Goal: Check status: Check status

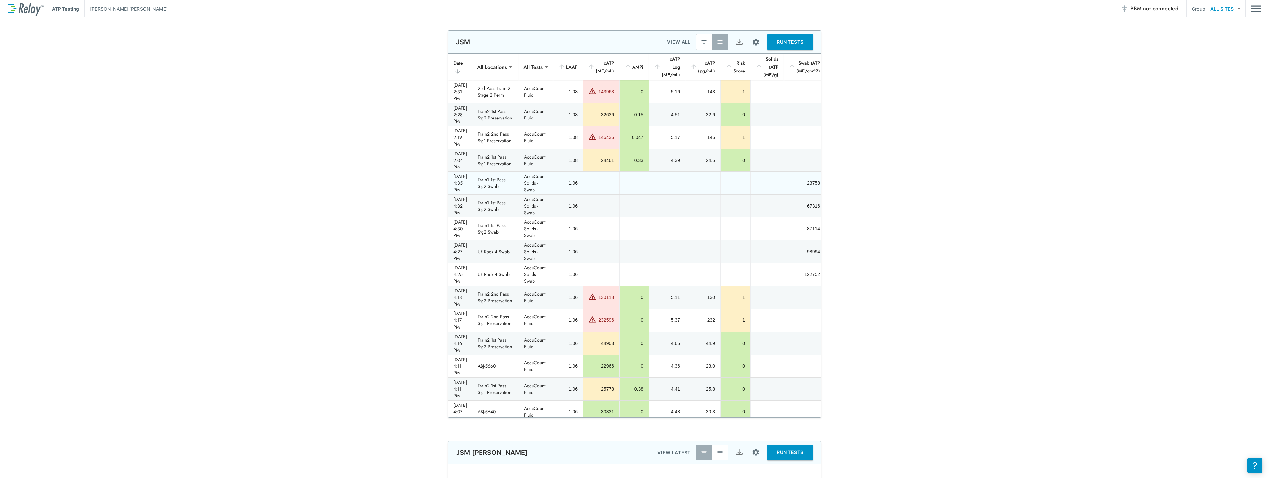
click at [467, 173] on div "[DATE] 4:35 PM" at bounding box center [460, 183] width 14 height 20
click at [501, 172] on td "Train1 1st Pass Stg2 Swab" at bounding box center [495, 183] width 46 height 23
drag, startPoint x: 501, startPoint y: 158, endPoint x: 474, endPoint y: 159, distance: 26.2
click at [467, 173] on div "[DATE] 4:35 PM" at bounding box center [460, 183] width 14 height 20
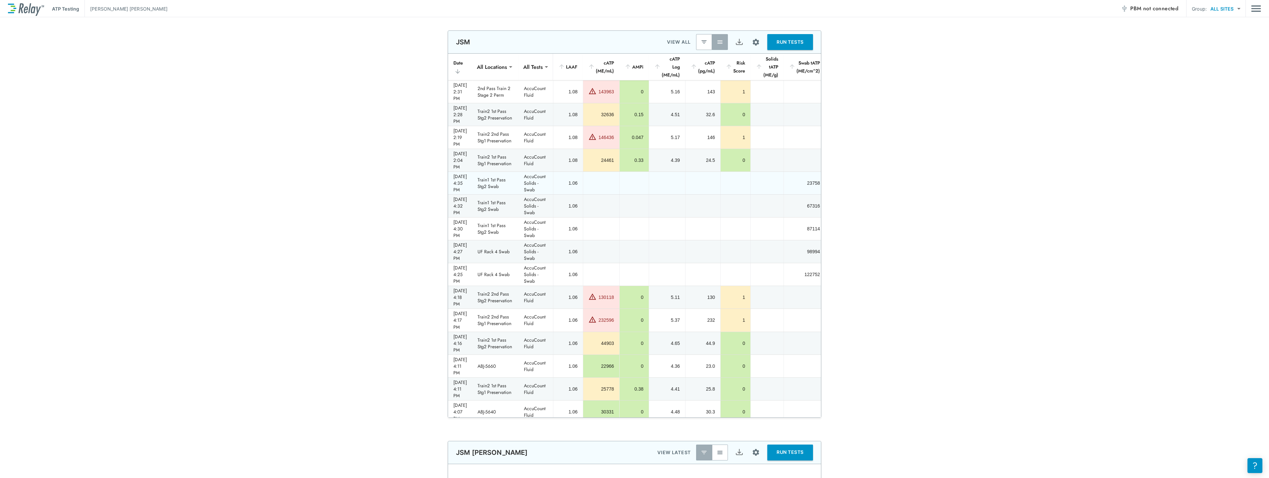
click at [467, 173] on div "[DATE] 4:35 PM" at bounding box center [460, 183] width 14 height 20
click at [633, 240] on td "sticky table" at bounding box center [667, 251] width 36 height 23
click at [633, 45] on img "button" at bounding box center [704, 42] width 7 height 7
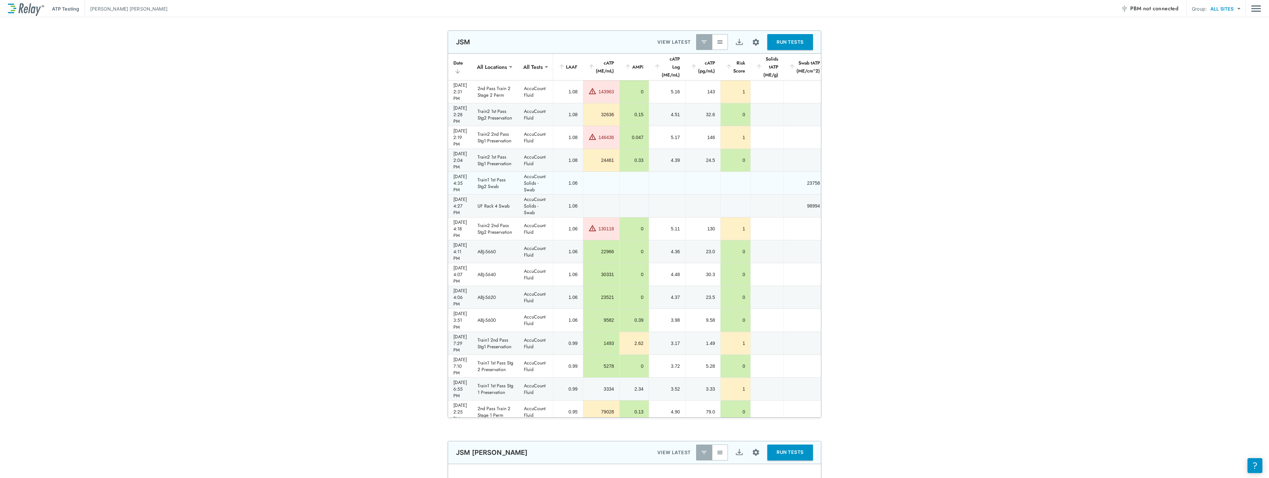
click at [633, 172] on td "sticky table" at bounding box center [702, 183] width 35 height 23
click at [461, 71] on icon "sticky table" at bounding box center [457, 71] width 7 height 7
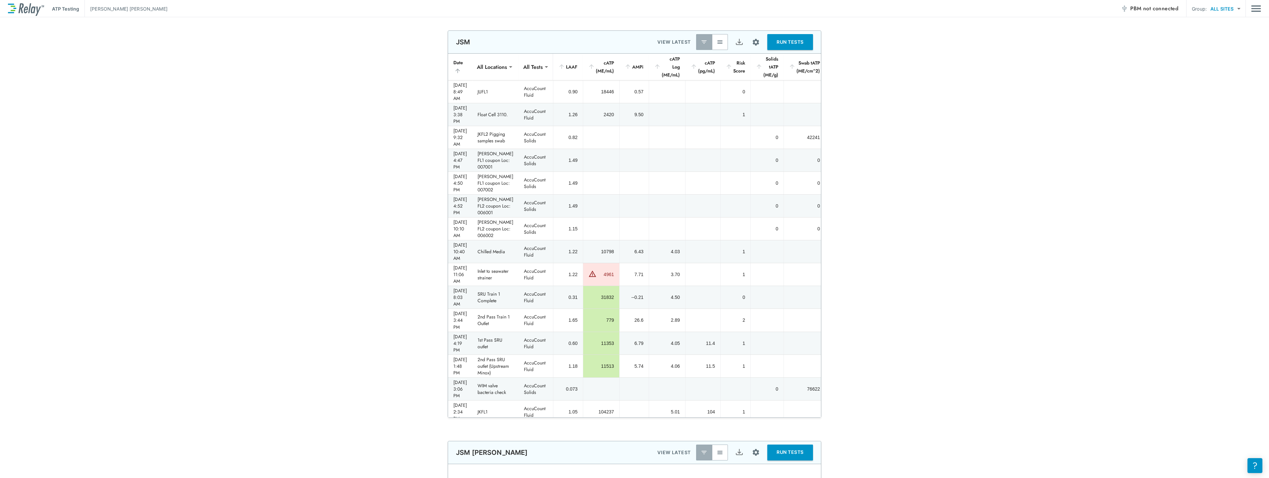
click at [461, 69] on icon "sticky table" at bounding box center [457, 71] width 7 height 7
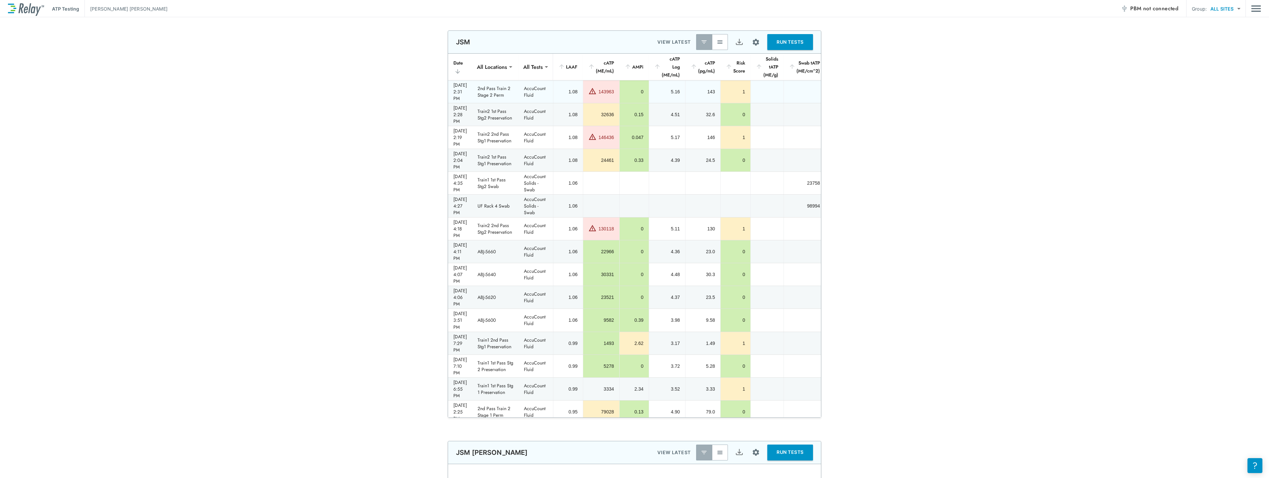
click at [467, 89] on div "[DATE] 2:31 PM" at bounding box center [460, 92] width 14 height 20
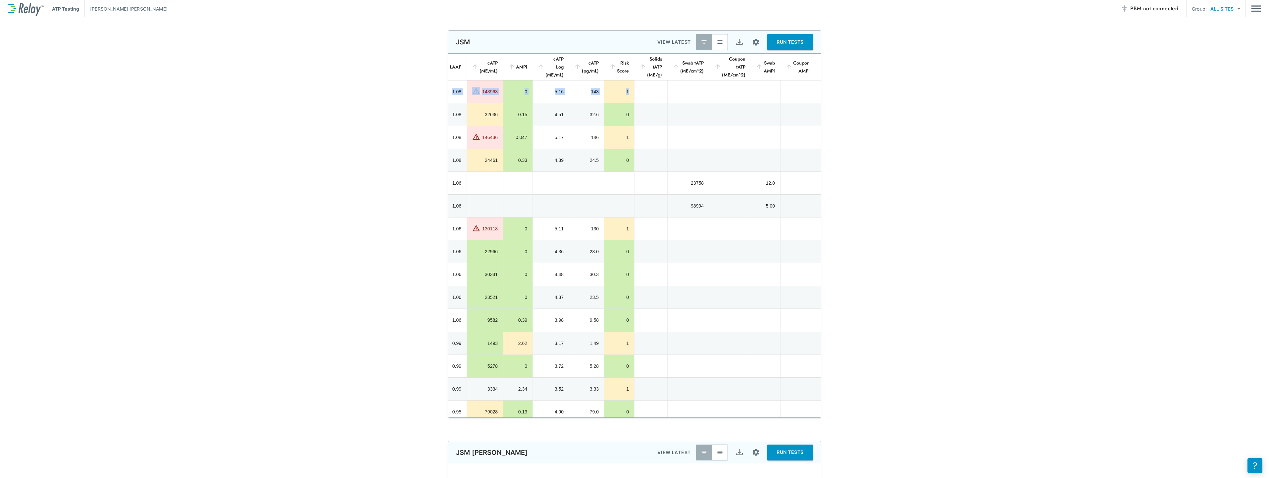
scroll to position [0, 173]
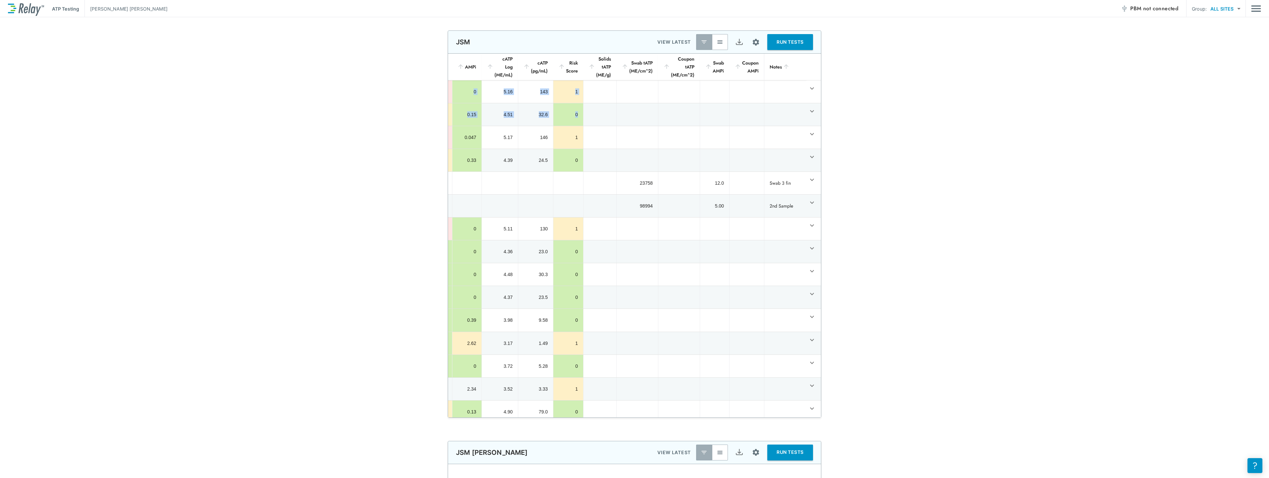
drag, startPoint x: 529, startPoint y: 85, endPoint x: 723, endPoint y: 103, distance: 195.2
drag, startPoint x: 723, startPoint y: 103, endPoint x: 714, endPoint y: 112, distance: 12.6
click at [633, 112] on td "sticky table" at bounding box center [714, 114] width 29 height 23
click at [633, 306] on td "sticky table" at bounding box center [746, 320] width 35 height 23
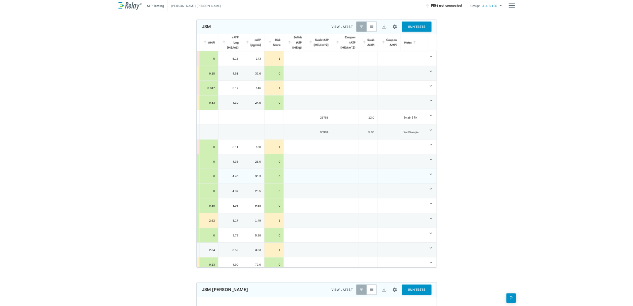
scroll to position [0, 0]
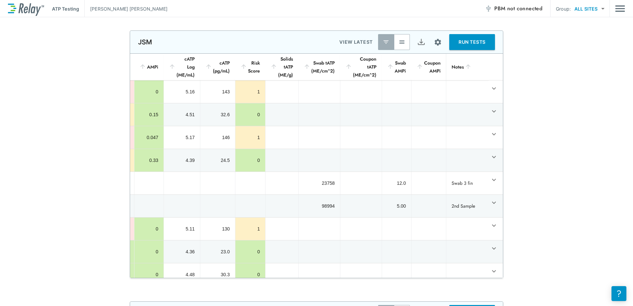
click at [614, 8] on div "ATP Testing JOE BOUDREAUX PBM not connected Group: ALL SITES ********* ​" at bounding box center [316, 8] width 617 height 17
click at [618, 11] on img "Main menu" at bounding box center [620, 8] width 10 height 13
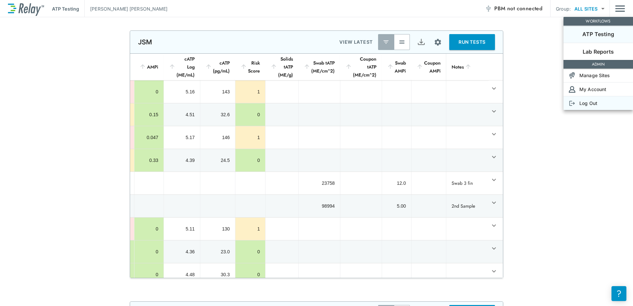
click at [590, 103] on p "Log Out" at bounding box center [589, 103] width 18 height 7
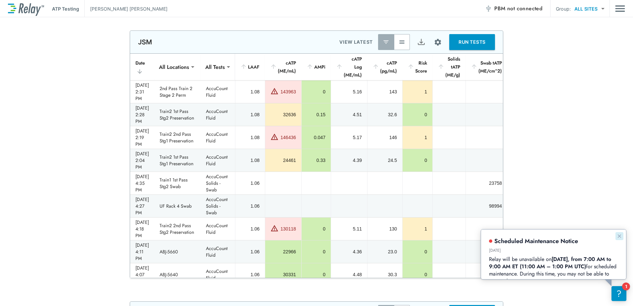
click at [621, 237] on icon "Dismiss announcement" at bounding box center [619, 235] width 3 height 3
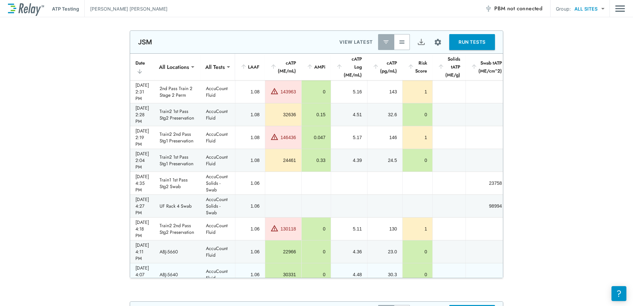
scroll to position [99, 0]
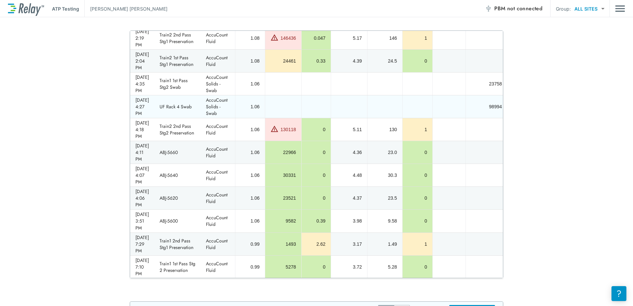
click at [331, 95] on td "sticky table" at bounding box center [315, 106] width 29 height 23
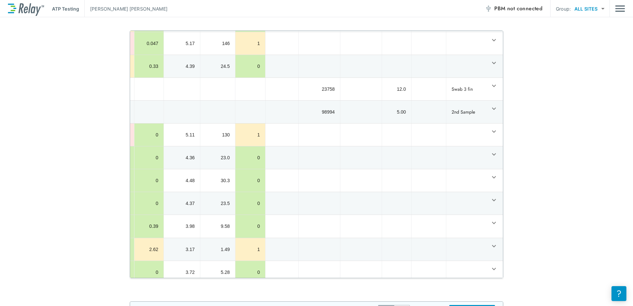
scroll to position [0, 0]
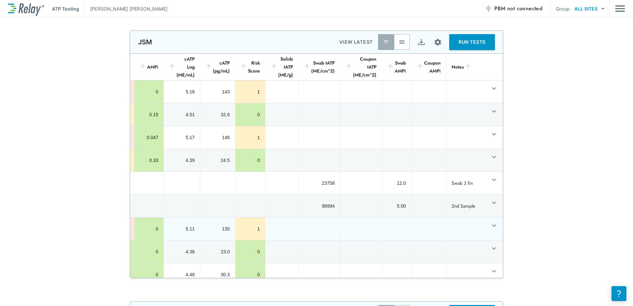
click at [451, 218] on td "sticky table" at bounding box center [467, 229] width 42 height 23
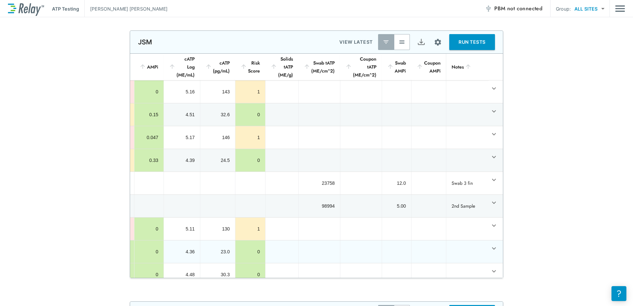
click at [371, 240] on td "sticky table" at bounding box center [361, 251] width 42 height 23
click at [326, 203] on div "98994" at bounding box center [319, 206] width 31 height 7
click at [324, 203] on div "98994" at bounding box center [319, 206] width 31 height 7
drag, startPoint x: 323, startPoint y: 176, endPoint x: 315, endPoint y: 169, distance: 10.5
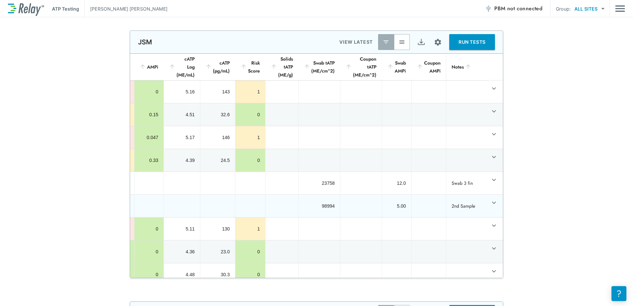
click at [315, 195] on td "98994" at bounding box center [319, 206] width 42 height 23
click at [309, 180] on div "23758" at bounding box center [319, 183] width 31 height 7
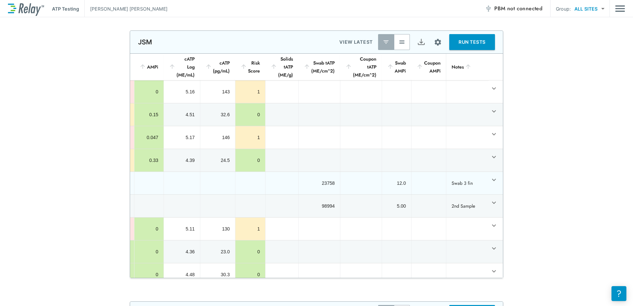
click at [303, 172] on td "23758" at bounding box center [319, 183] width 42 height 23
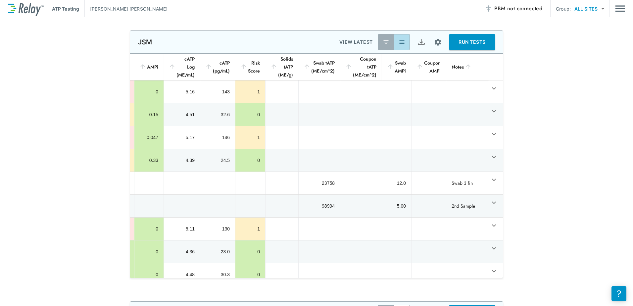
click at [399, 44] on img "button" at bounding box center [402, 42] width 7 height 7
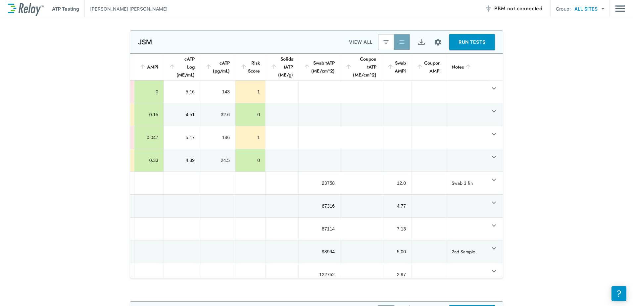
click at [398, 43] on button "button" at bounding box center [402, 42] width 16 height 16
click at [383, 43] on img "button" at bounding box center [386, 42] width 7 height 7
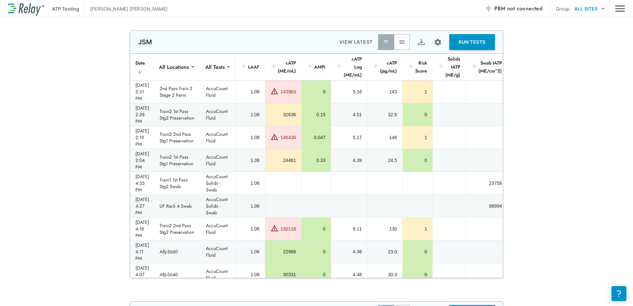
click at [618, 11] on img "Main menu" at bounding box center [620, 8] width 10 height 13
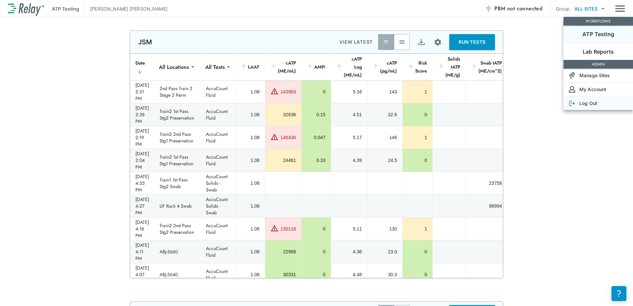
click at [581, 103] on p "Log Out" at bounding box center [589, 103] width 18 height 7
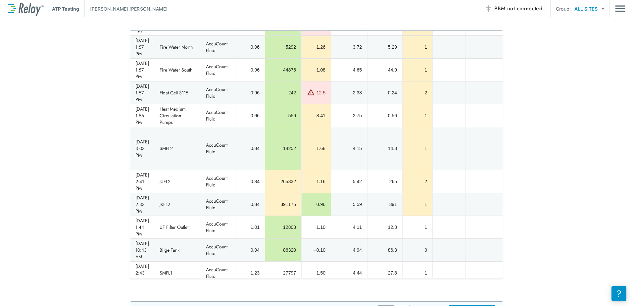
scroll to position [1189, 0]
